Goal: Task Accomplishment & Management: Manage account settings

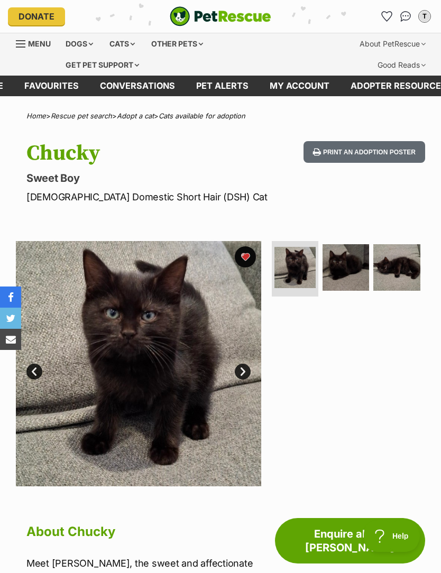
click at [43, 84] on link "Favourites" at bounding box center [52, 86] width 76 height 21
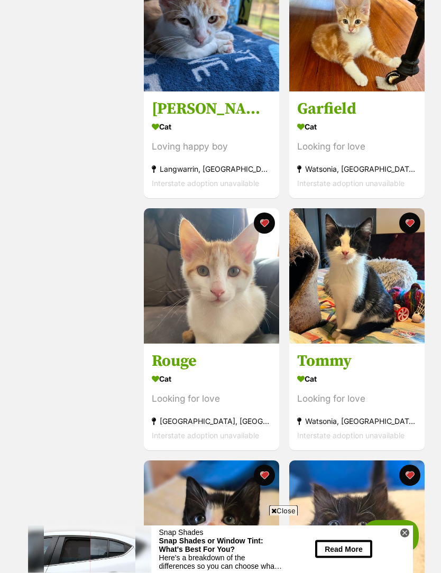
scroll to position [533, 0]
click at [205, 321] on img at bounding box center [211, 275] width 135 height 135
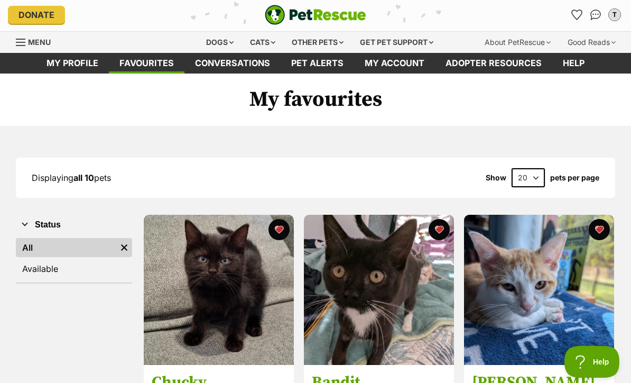
scroll to position [0, 0]
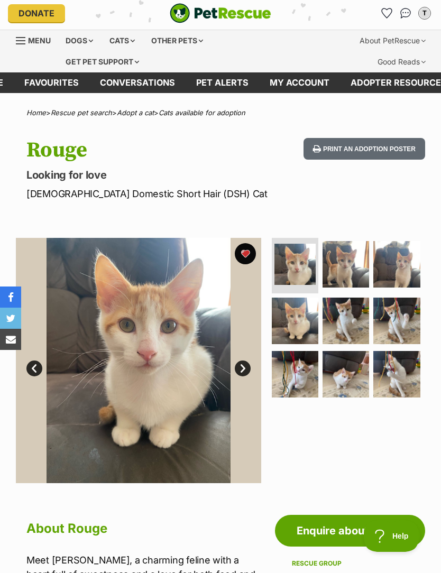
click at [343, 274] on img at bounding box center [345, 264] width 47 height 47
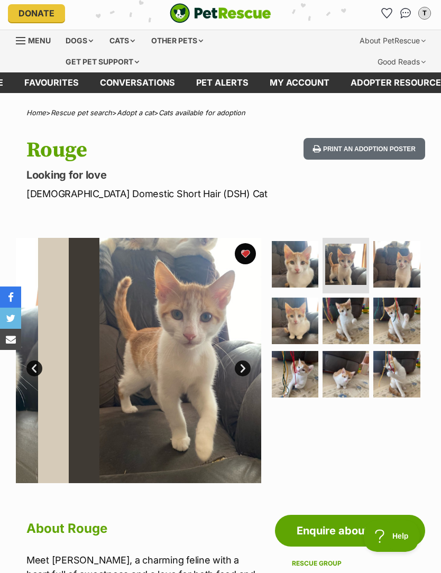
click at [391, 276] on img at bounding box center [396, 264] width 47 height 47
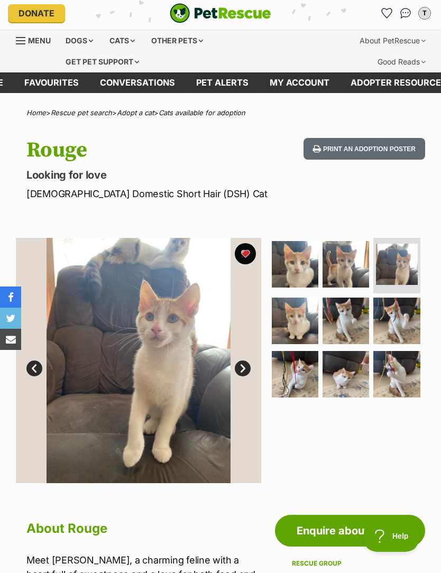
click at [341, 287] on img at bounding box center [345, 264] width 47 height 47
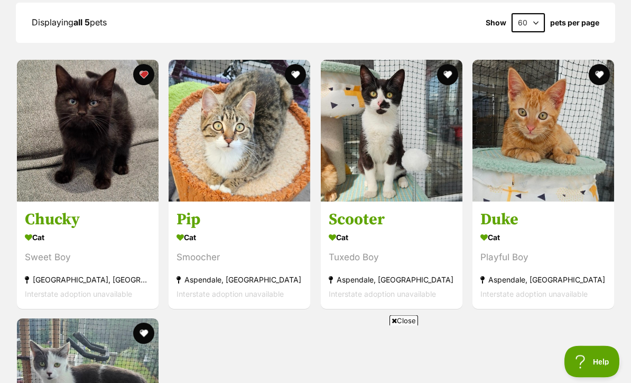
scroll to position [984, 0]
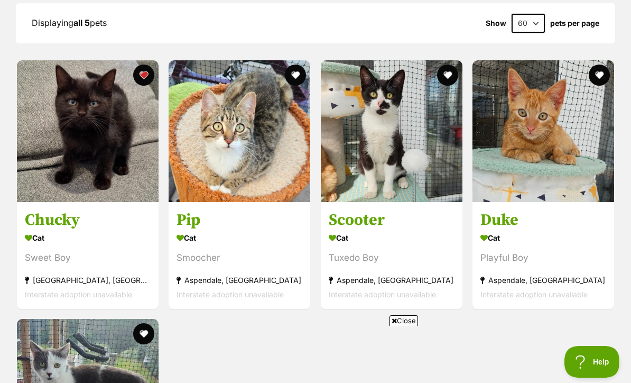
click at [125, 167] on img at bounding box center [88, 131] width 142 height 142
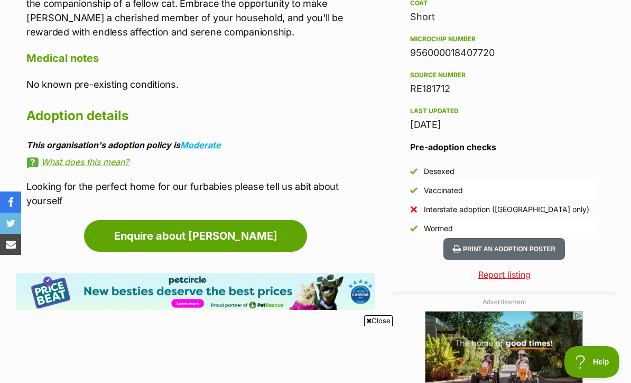
scroll to position [861, 0]
